Goal: Task Accomplishment & Management: Use online tool/utility

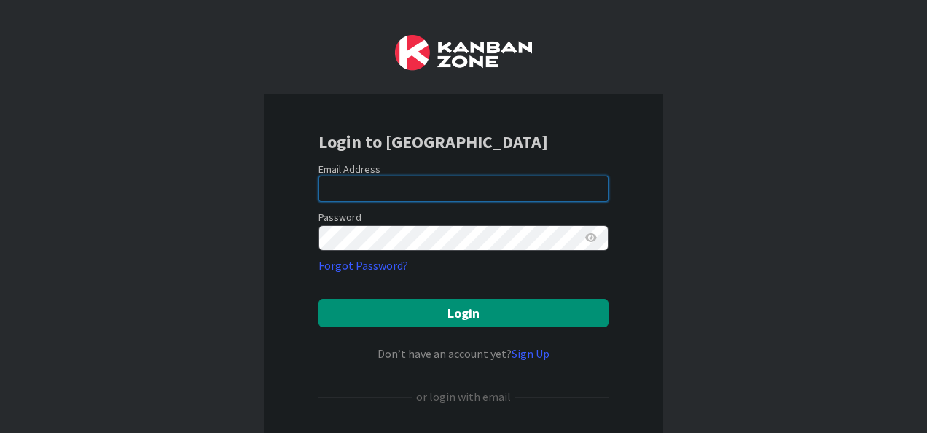
click at [335, 200] on input "email" at bounding box center [464, 189] width 290 height 26
type input "[PERSON_NAME][EMAIL_ADDRESS][DOMAIN_NAME]"
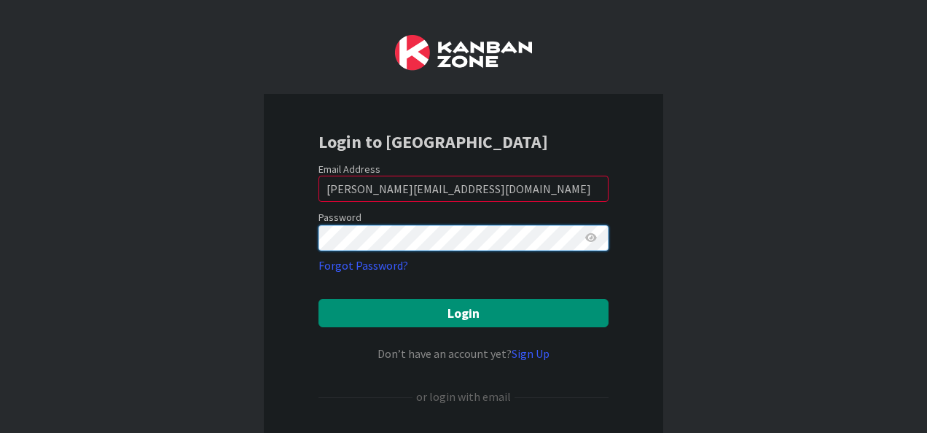
click at [319, 299] on button "Login" at bounding box center [464, 313] width 290 height 28
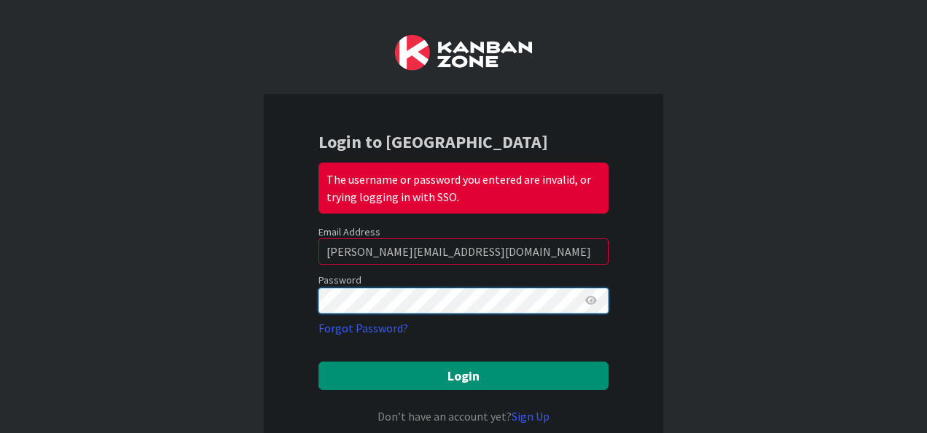
click at [319, 362] on button "Login" at bounding box center [464, 376] width 290 height 28
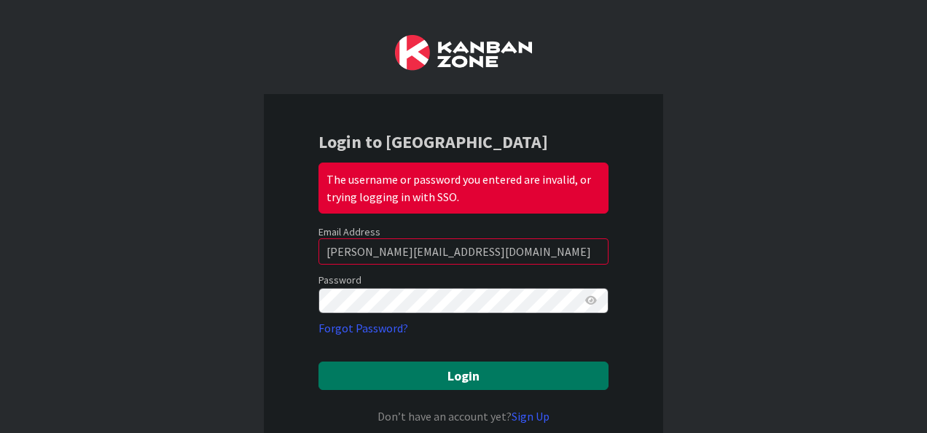
click at [401, 367] on button "Login" at bounding box center [464, 376] width 290 height 28
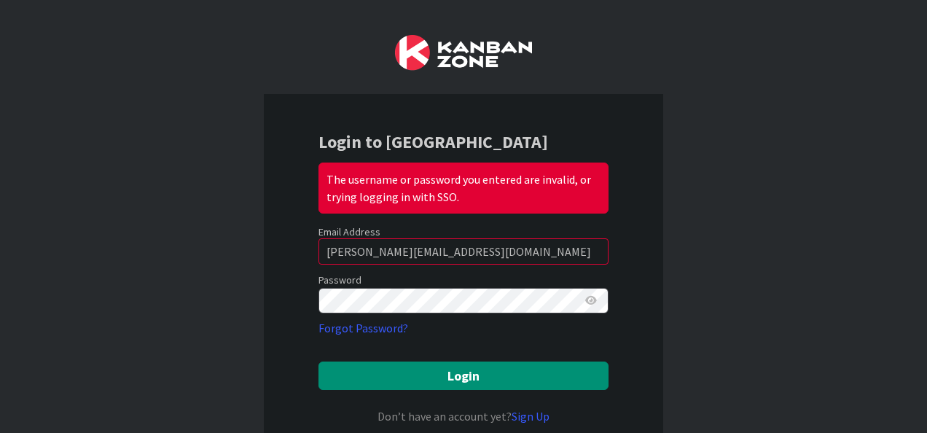
click at [586, 296] on icon at bounding box center [591, 300] width 12 height 10
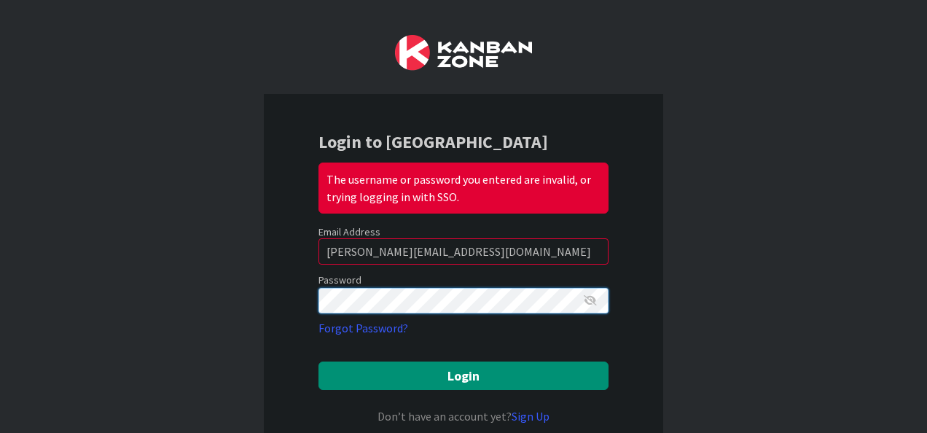
click at [85, 314] on div "Login to Kanban Zone The username or password you entered are invalid, or tryin…" at bounding box center [463, 216] width 927 height 433
click at [319, 362] on button "Login" at bounding box center [464, 376] width 290 height 28
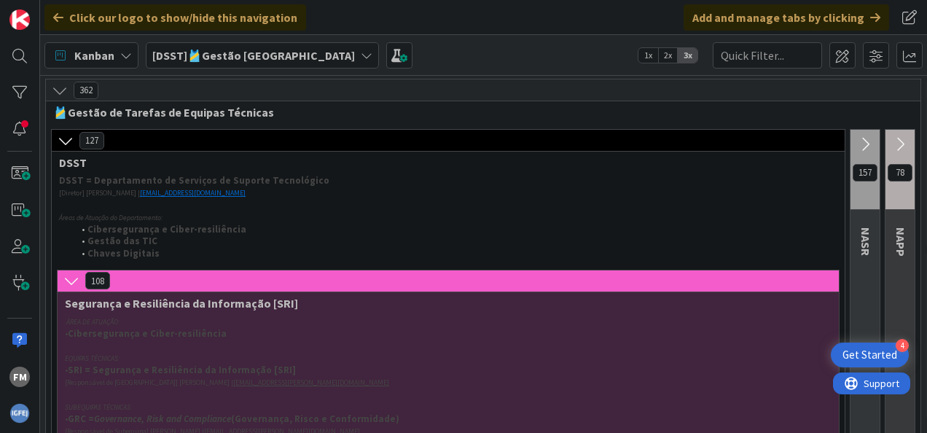
click at [216, 58] on b "[DSST]🎽Gestão [GEOGRAPHIC_DATA]" at bounding box center [253, 55] width 203 height 15
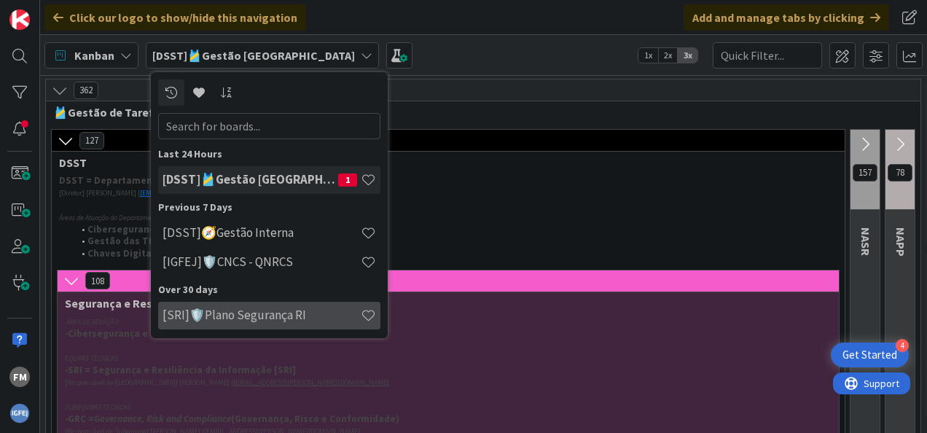
click at [260, 314] on h4 "[SRI]🛡️Plano Segurança RI" at bounding box center [262, 315] width 198 height 15
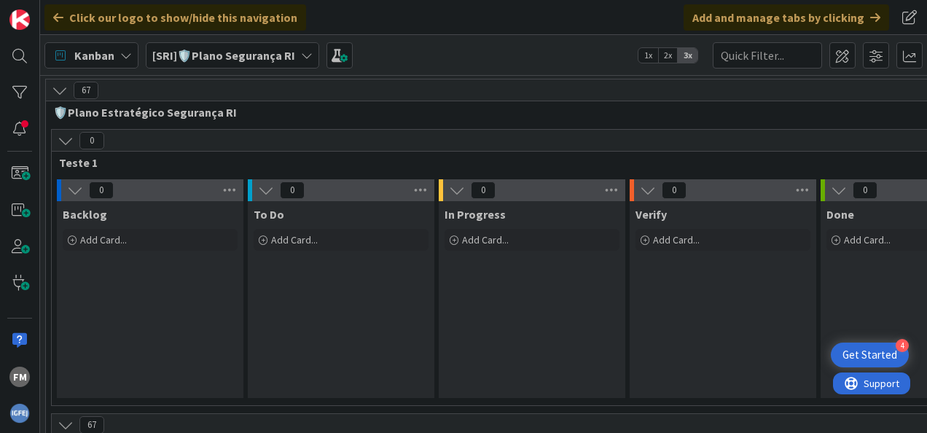
click at [194, 69] on div "Kanban [SRI]🛡️Plano Segurança RI 1x 2x 3x" at bounding box center [483, 55] width 887 height 40
click at [16, 125] on div at bounding box center [19, 128] width 29 height 29
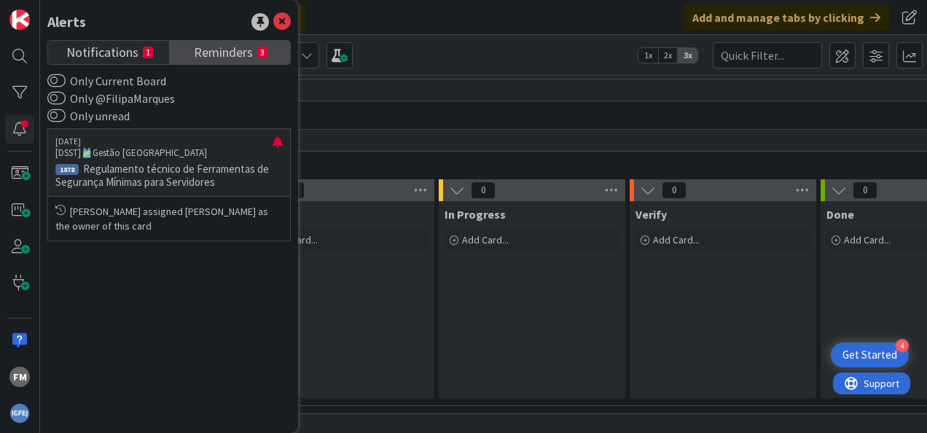
click at [235, 48] on span "Reminders" at bounding box center [223, 51] width 59 height 20
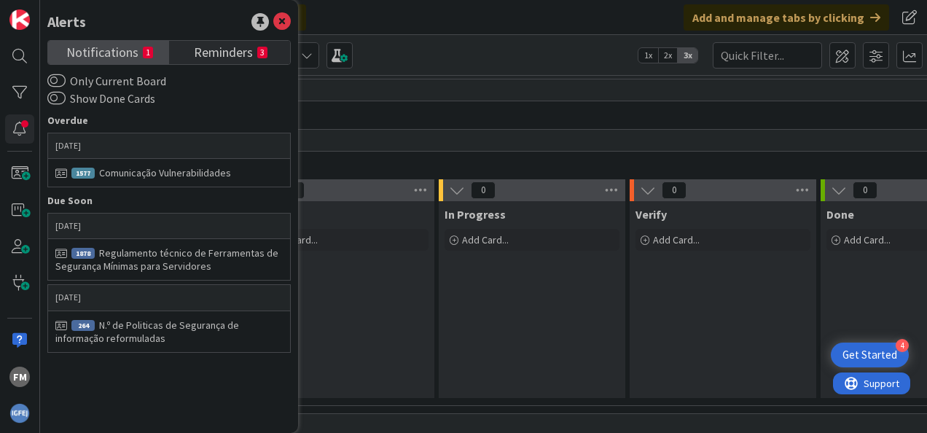
click at [135, 48] on span "Notifications" at bounding box center [102, 51] width 72 height 20
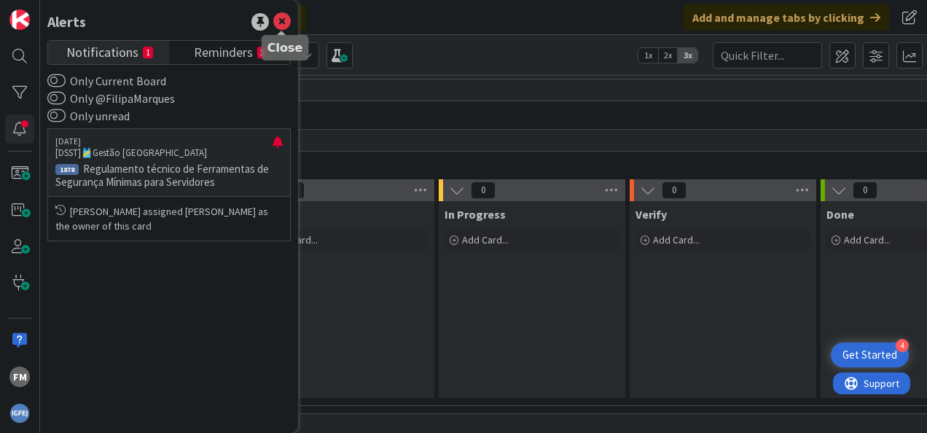
click at [279, 26] on icon at bounding box center [281, 21] width 17 height 17
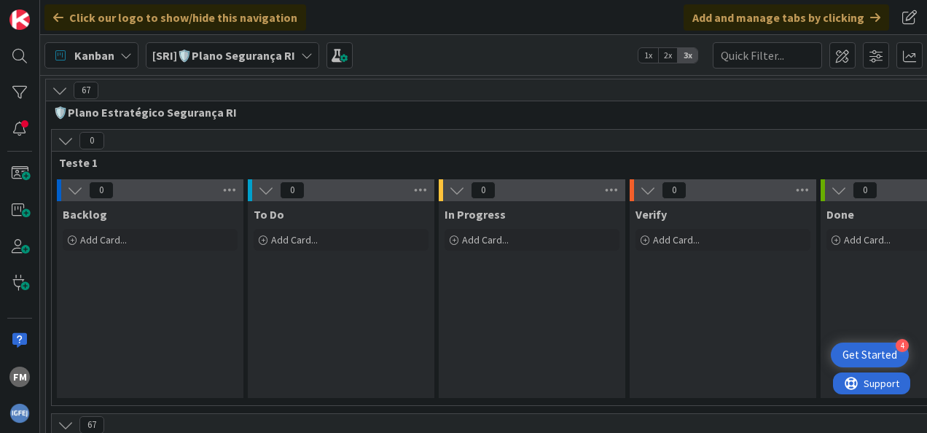
click at [278, 58] on b "[SRI]🛡️Plano Segurança RI" at bounding box center [223, 55] width 143 height 15
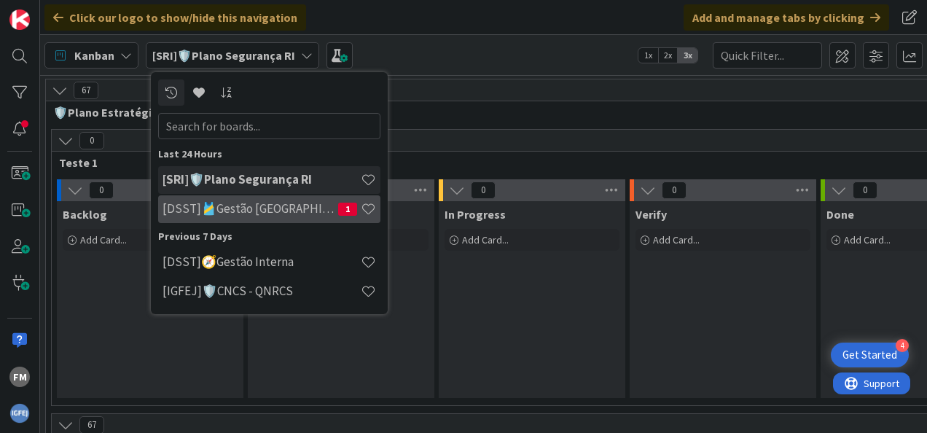
click at [222, 203] on h4 "[DSST]🎽Gestão [GEOGRAPHIC_DATA]" at bounding box center [251, 208] width 176 height 15
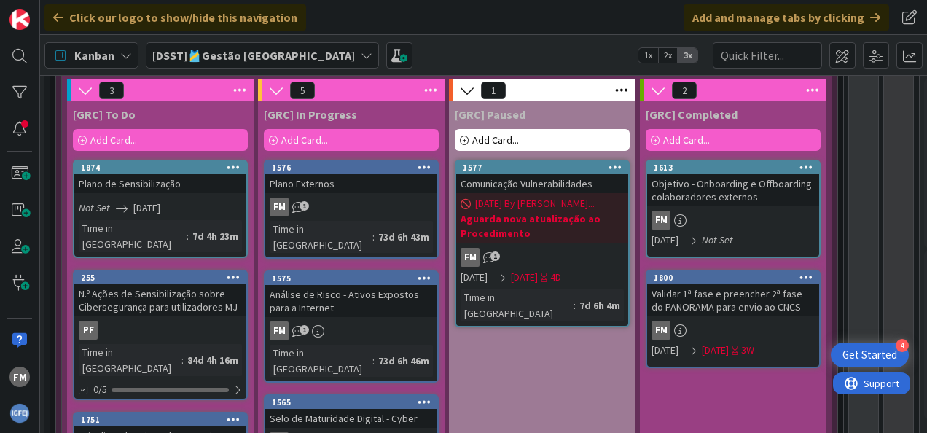
scroll to position [568, 1]
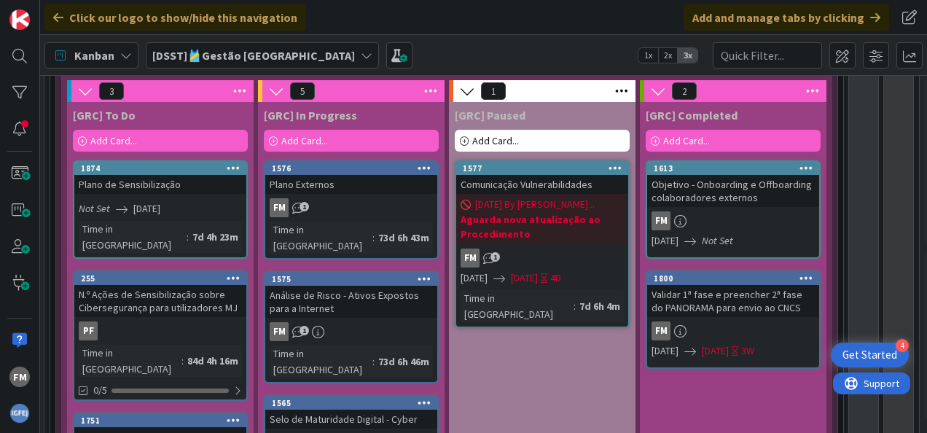
click at [723, 182] on div "Objetivo - Onboarding e Offboarding colaboradores externos" at bounding box center [733, 191] width 172 height 32
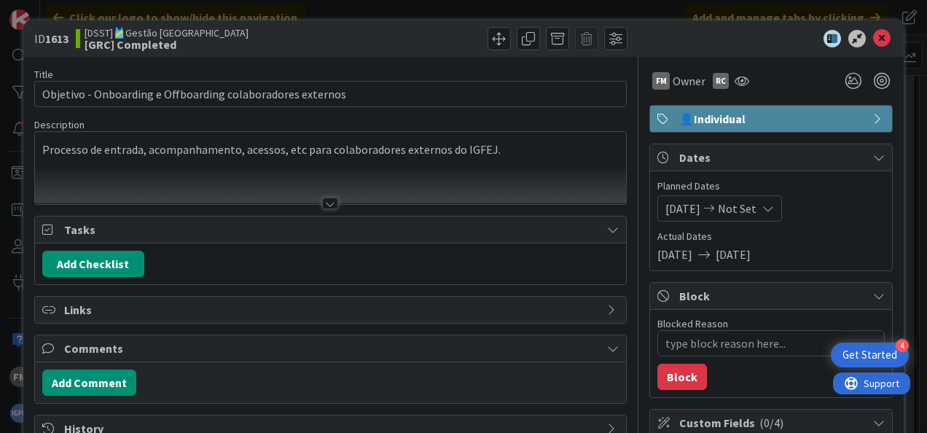
type textarea "x"
click at [882, 36] on div at bounding box center [764, 38] width 258 height 17
click at [875, 36] on icon at bounding box center [881, 38] width 17 height 17
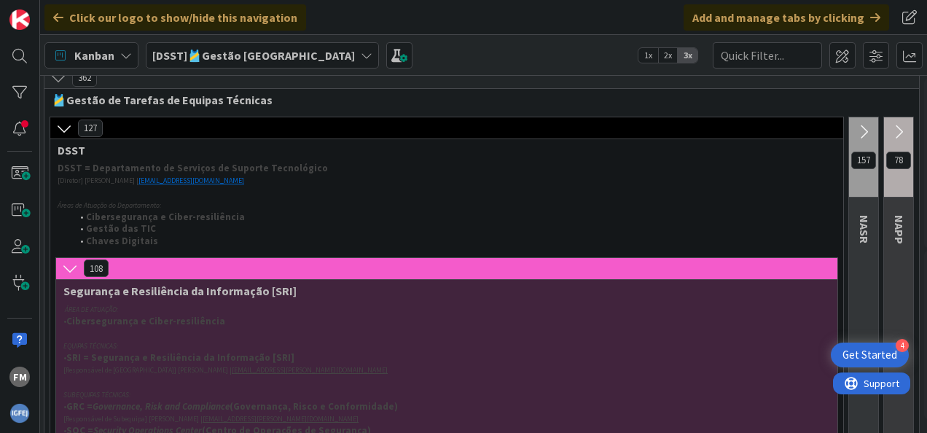
scroll to position [0, 1]
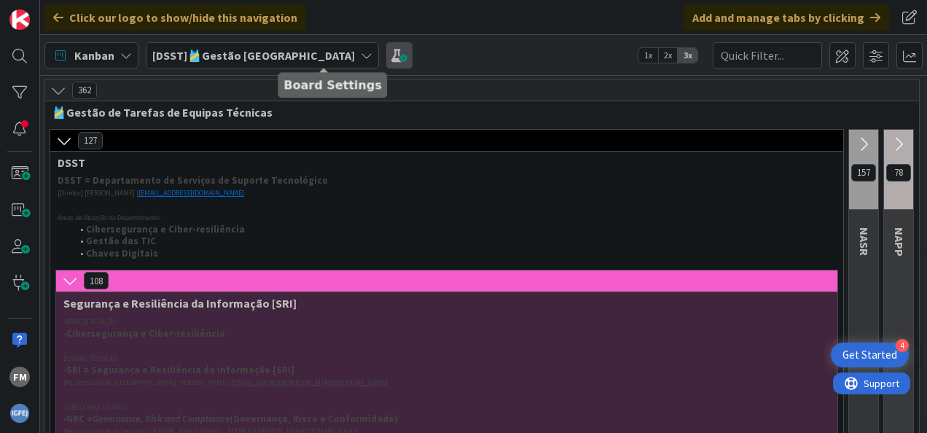
click at [386, 55] on span at bounding box center [399, 55] width 26 height 26
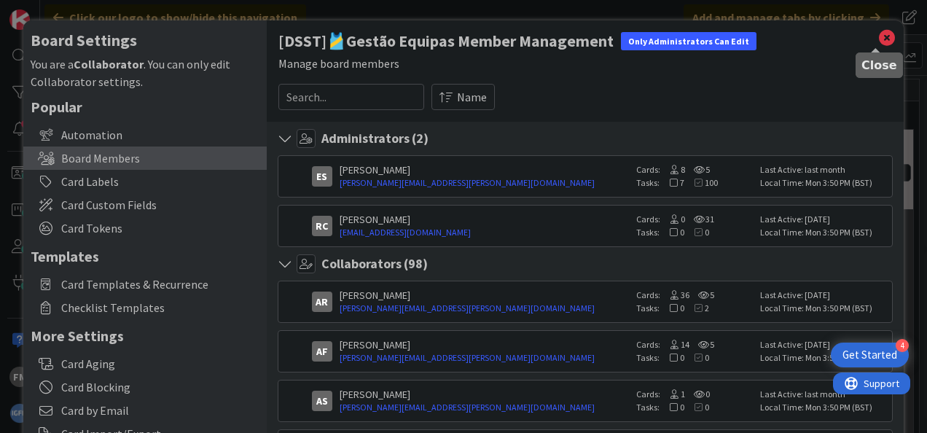
click at [878, 34] on icon at bounding box center [887, 38] width 19 height 20
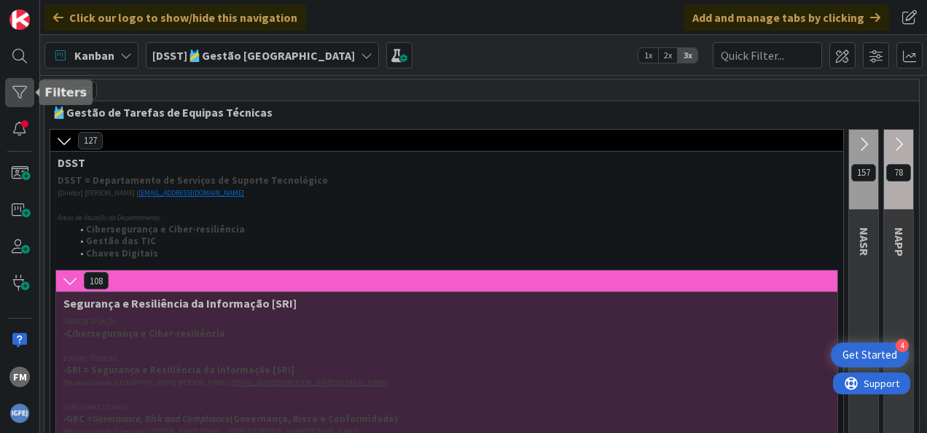
click at [27, 87] on div at bounding box center [19, 92] width 29 height 29
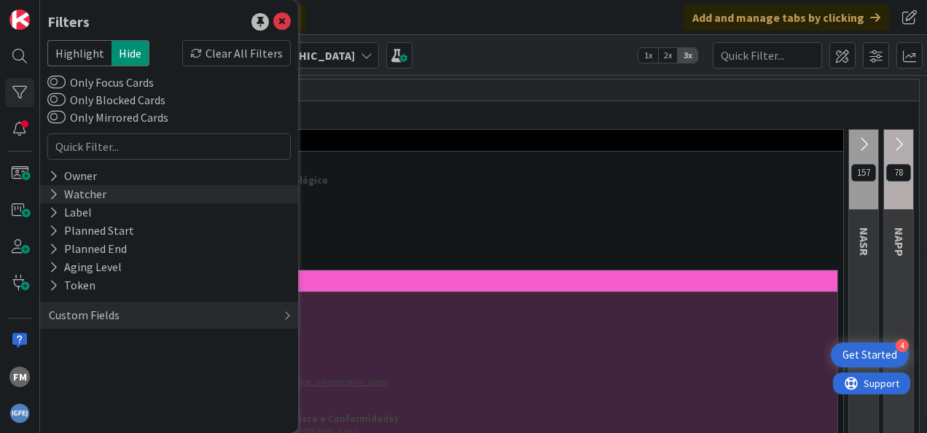
click at [73, 192] on div "Watcher" at bounding box center [77, 194] width 61 height 18
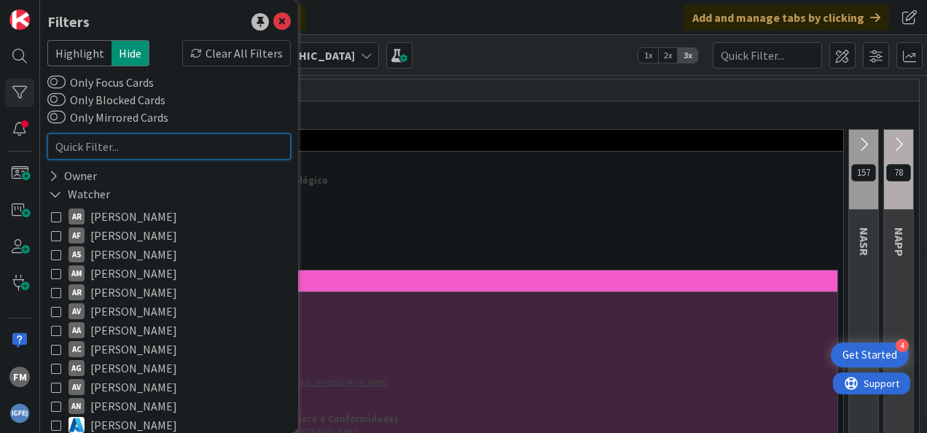
click at [121, 152] on input "text" at bounding box center [169, 146] width 244 height 26
type input "[PERSON_NAME]"
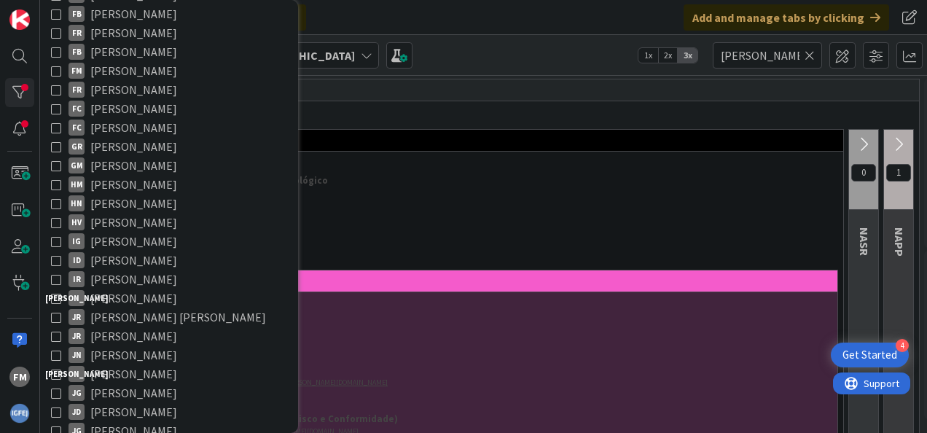
scroll to position [810, 0]
type input "[PERSON_NAME]"
click at [54, 66] on icon at bounding box center [56, 70] width 10 height 10
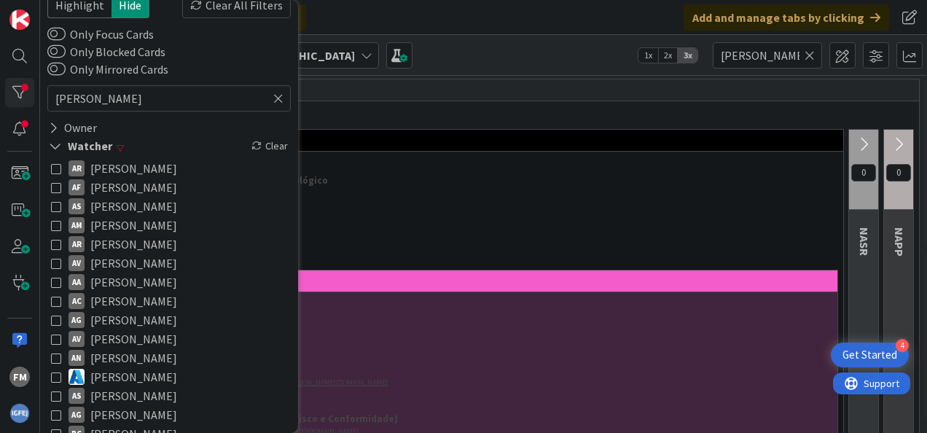
scroll to position [0, 0]
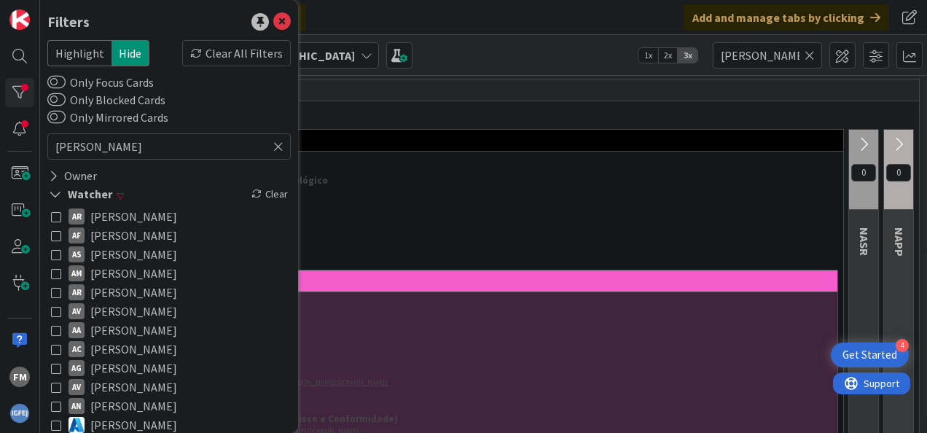
click at [273, 146] on icon at bounding box center [278, 146] width 10 height 13
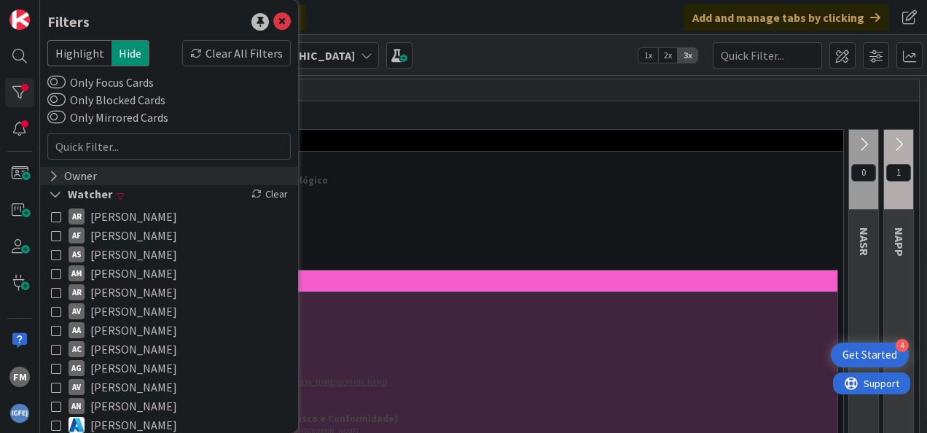
click at [54, 172] on icon at bounding box center [53, 176] width 9 height 12
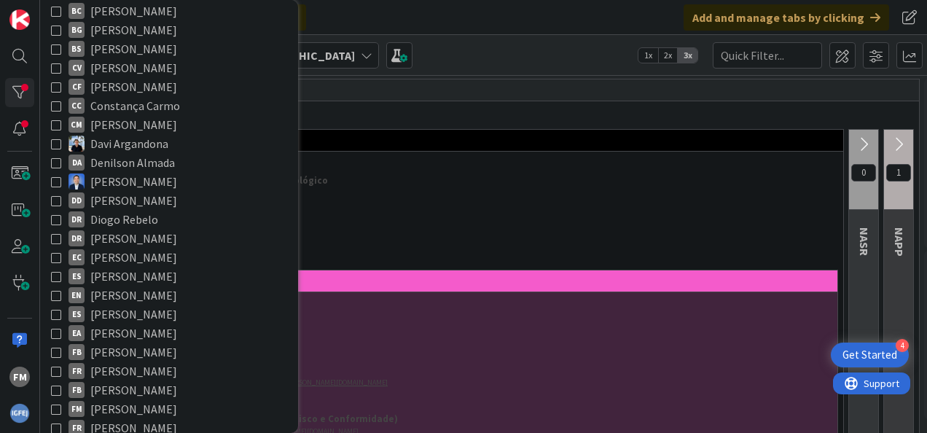
scroll to position [488, 0]
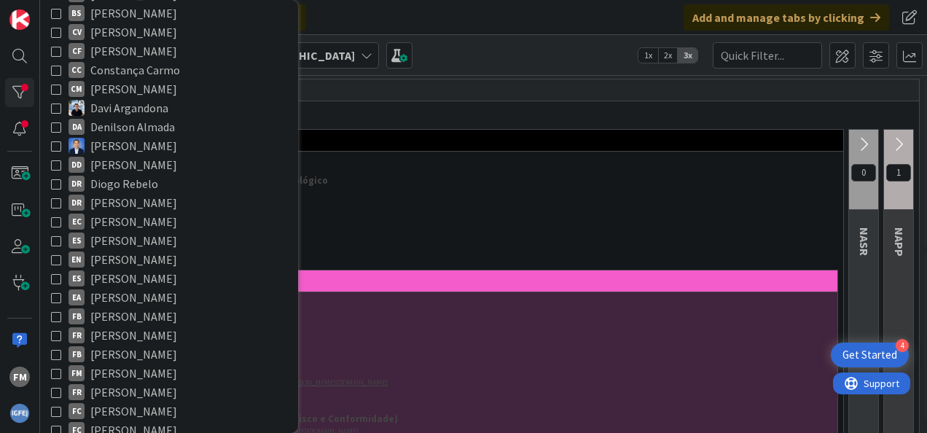
click at [58, 370] on icon at bounding box center [56, 373] width 10 height 10
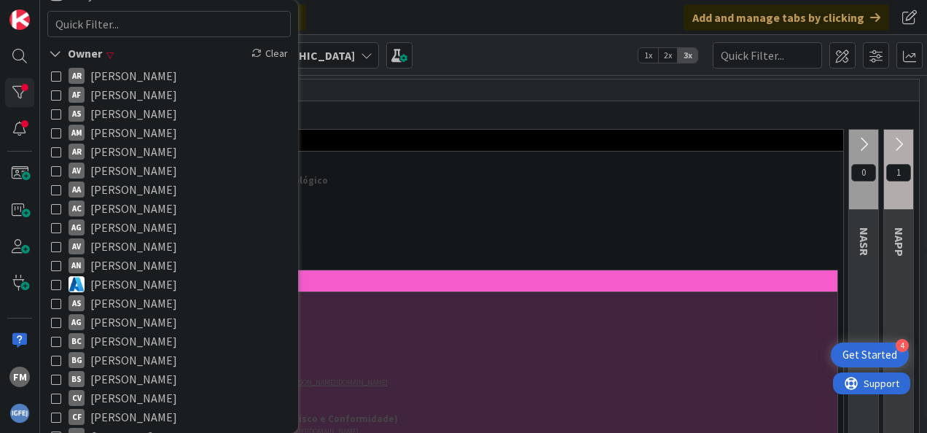
scroll to position [0, 0]
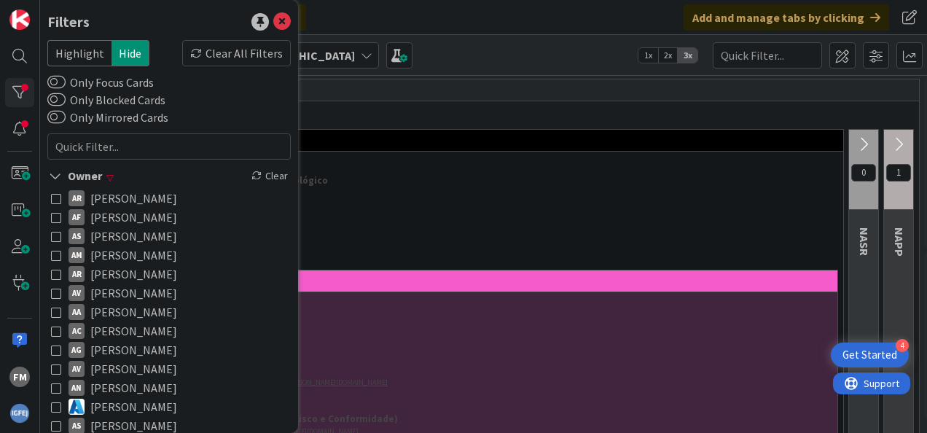
click at [340, 23] on div "Click our logo to show/hide this navigation Add and manage tabs by clicking" at bounding box center [483, 17] width 887 height 35
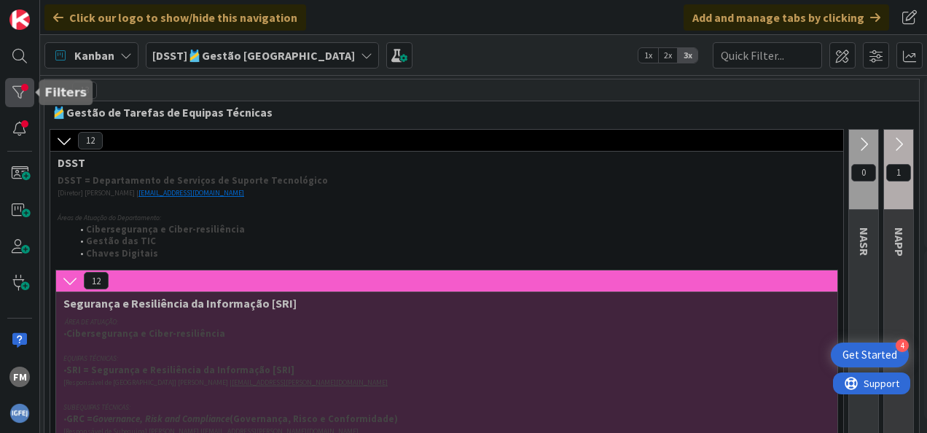
click at [22, 90] on div at bounding box center [19, 92] width 29 height 29
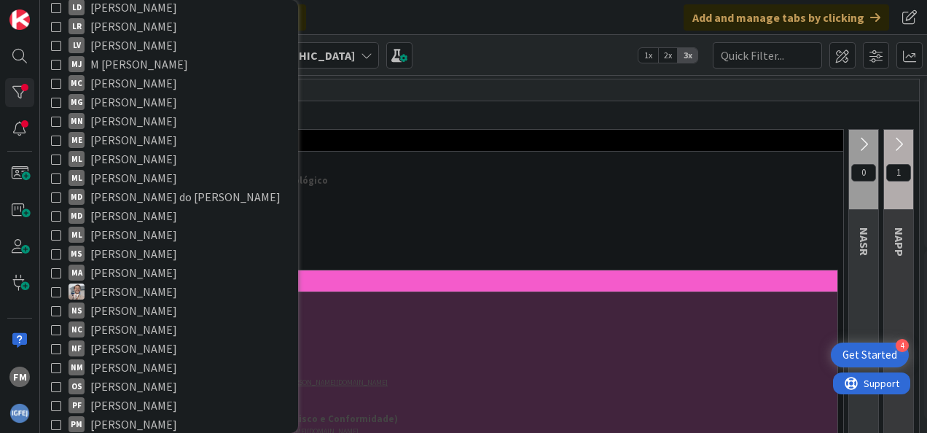
scroll to position [3796, 0]
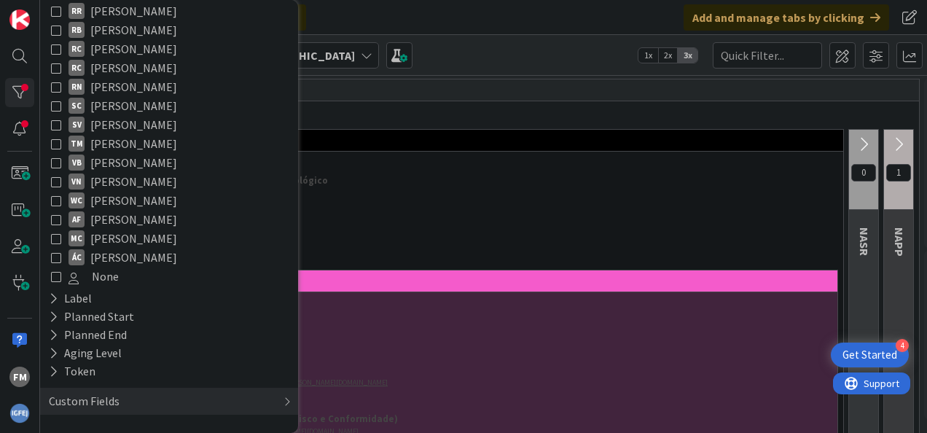
click at [160, 254] on span "[PERSON_NAME]" at bounding box center [133, 257] width 87 height 19
click at [365, 136] on div "12" at bounding box center [446, 141] width 793 height 22
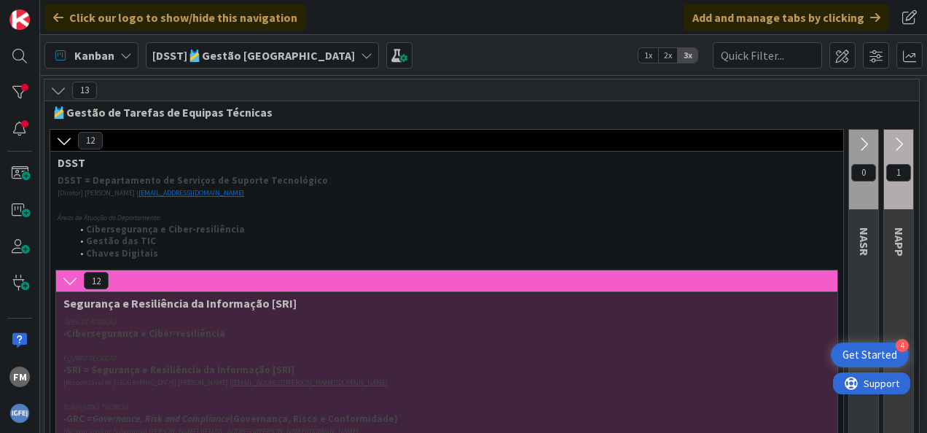
click at [897, 147] on icon at bounding box center [899, 144] width 16 height 16
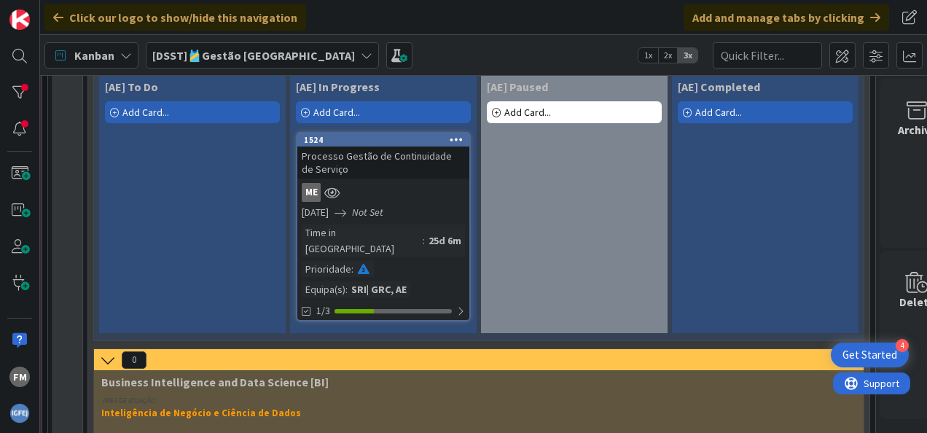
scroll to position [394, 796]
click at [396, 159] on div "Processo Gestão de Continuidade de Serviço" at bounding box center [385, 163] width 172 height 32
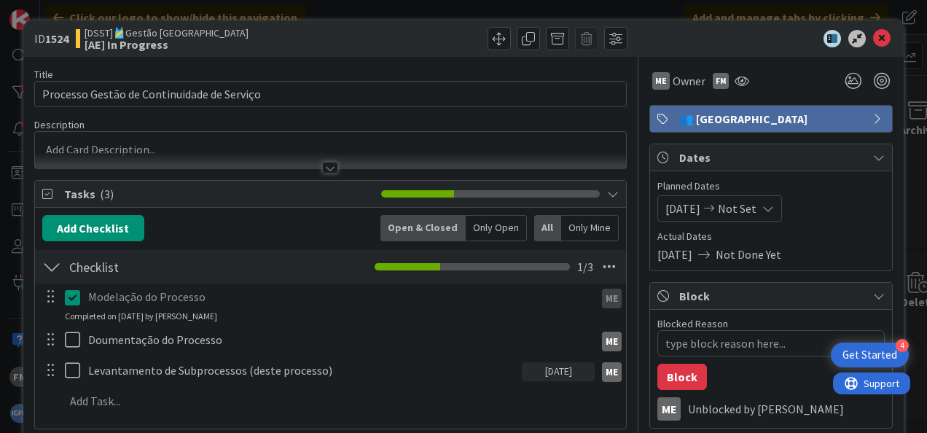
type textarea "x"
click at [875, 39] on icon at bounding box center [881, 38] width 17 height 17
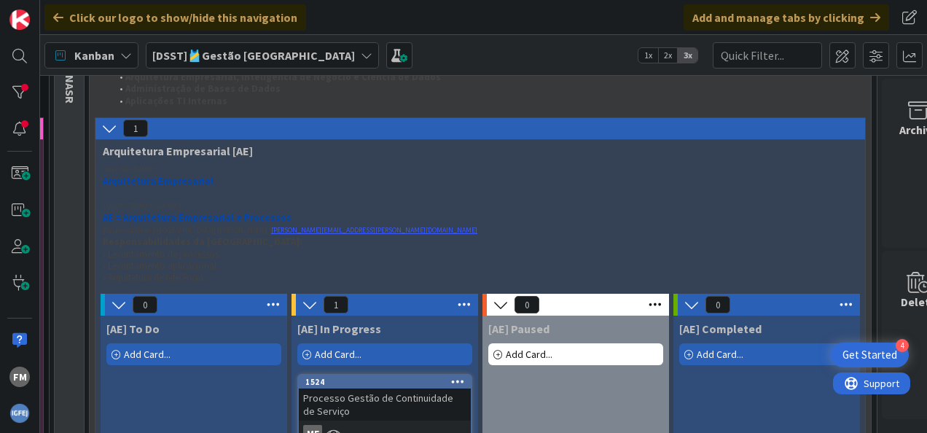
scroll to position [0, 796]
